Goal: Information Seeking & Learning: Learn about a topic

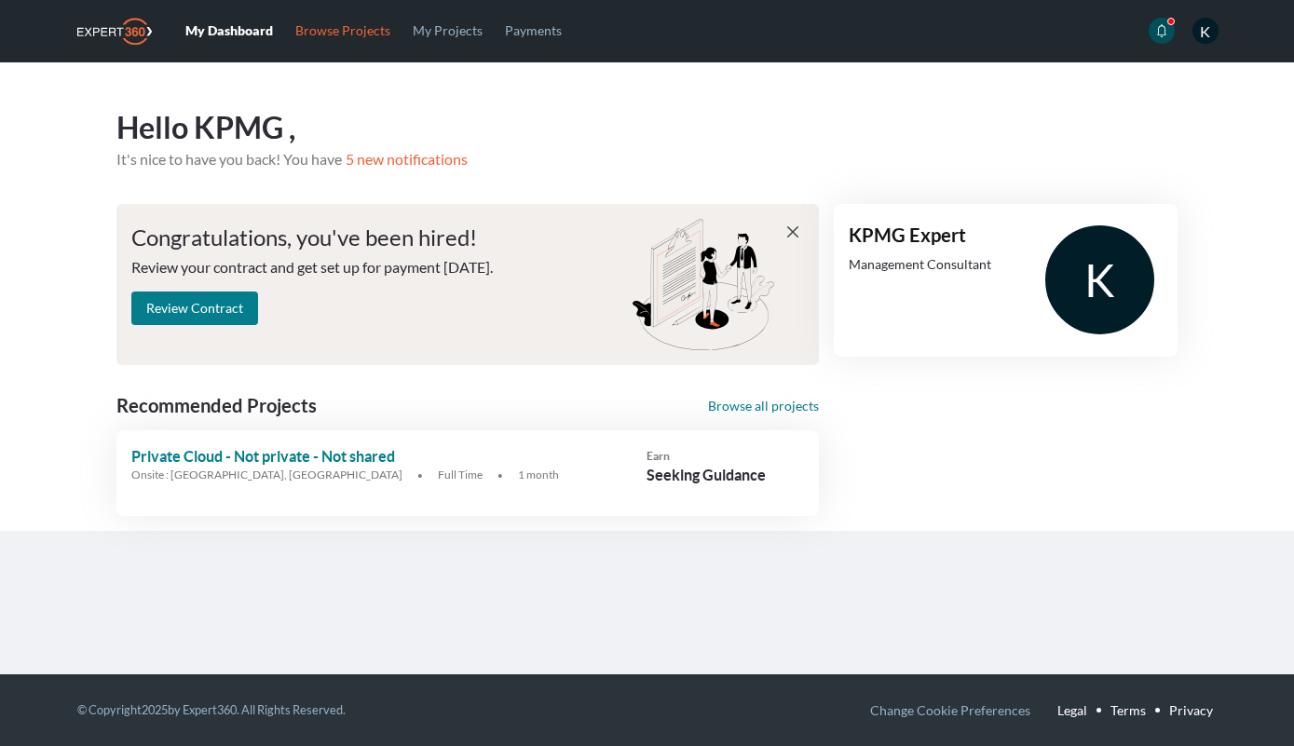
click at [347, 39] on link "Browse Projects" at bounding box center [342, 30] width 117 height 61
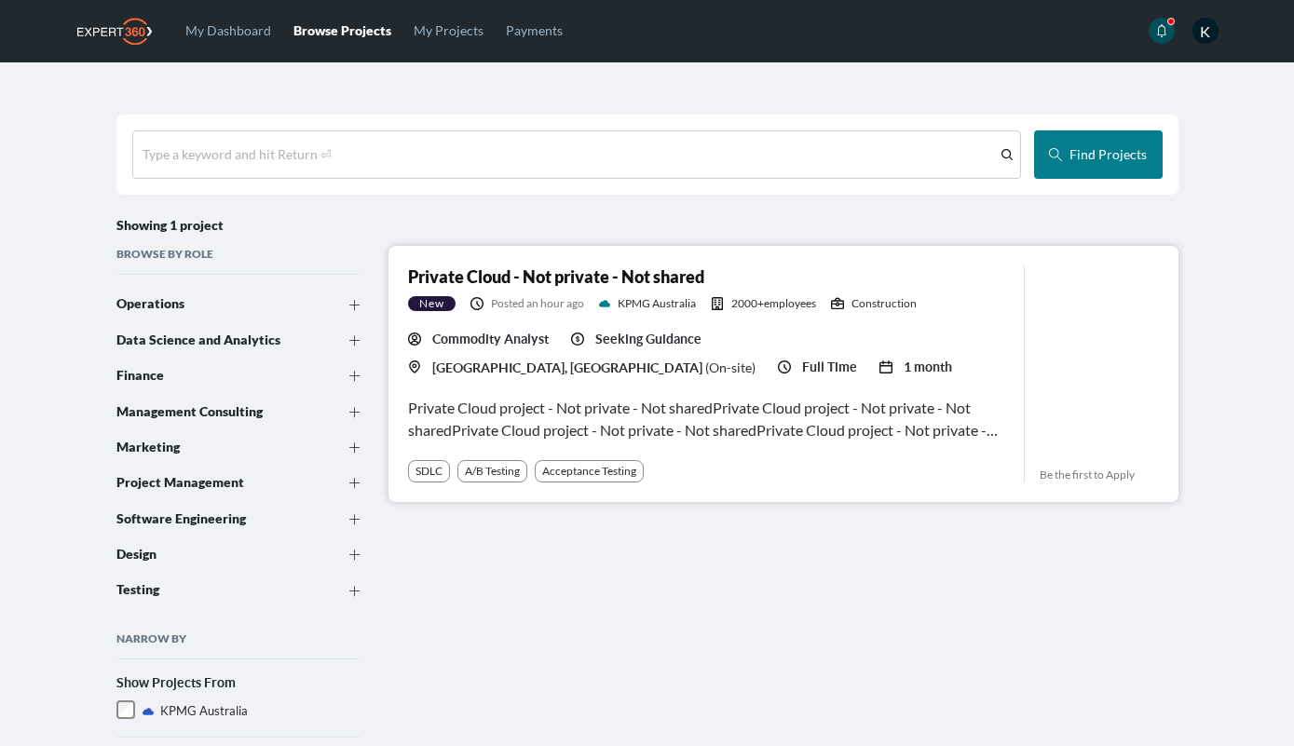
click at [723, 422] on div "Private Cloud project - Not private - Not sharedPrivate Cloud project - Not pri…" at bounding box center [708, 419] width 601 height 45
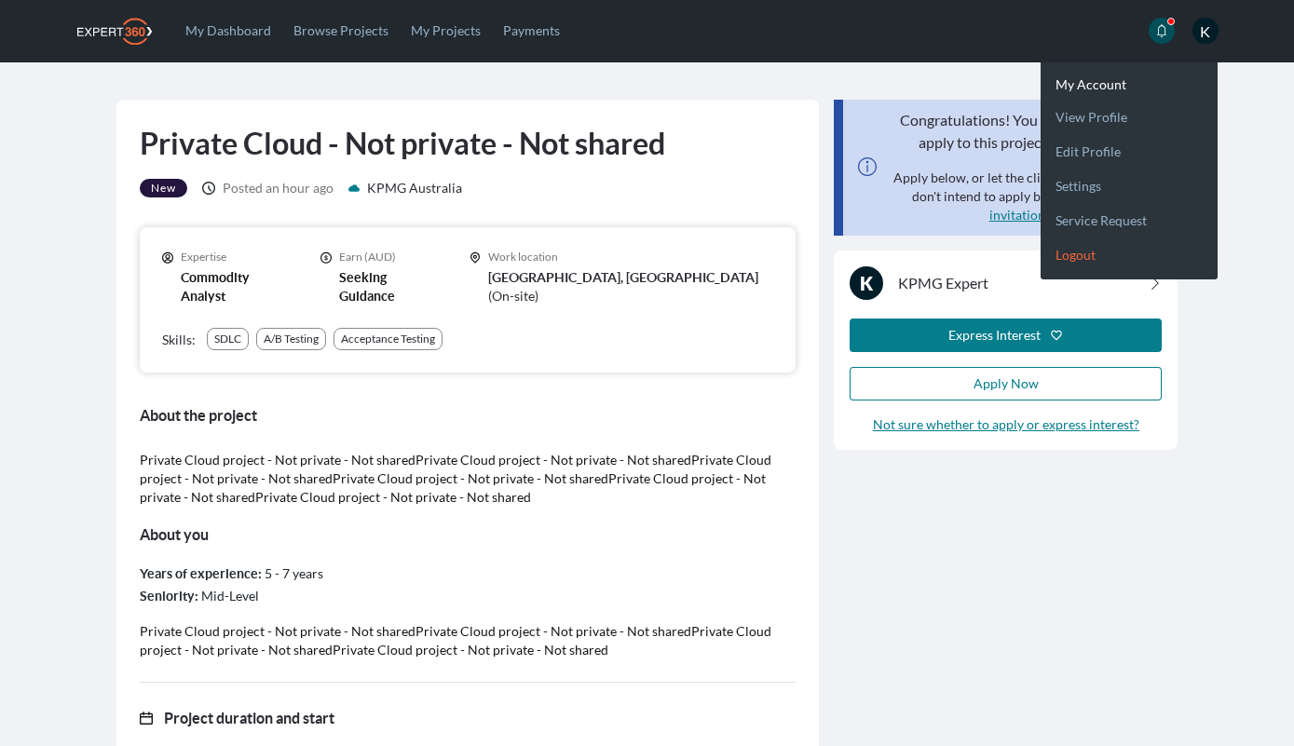
click at [1085, 247] on link "Logout" at bounding box center [1129, 247] width 177 height 34
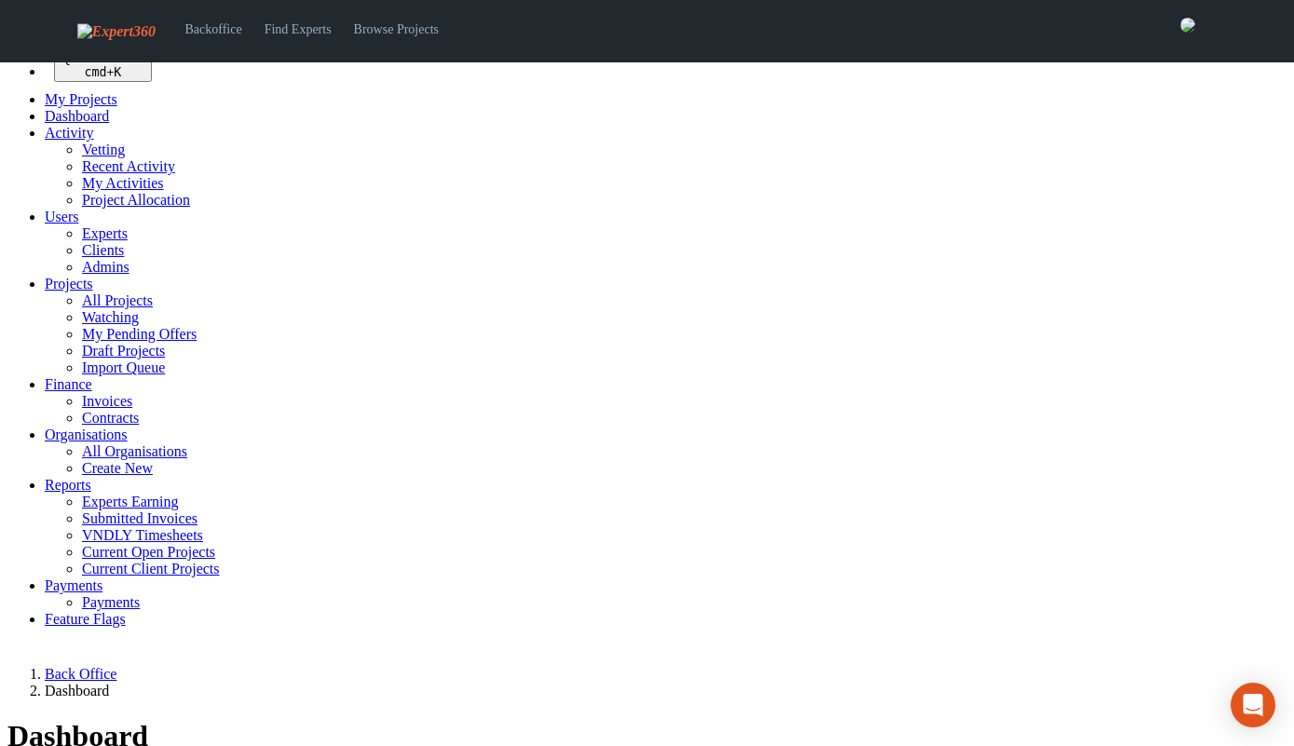
click at [78, 225] on link "Users" at bounding box center [62, 217] width 34 height 16
